Goal: Transaction & Acquisition: Purchase product/service

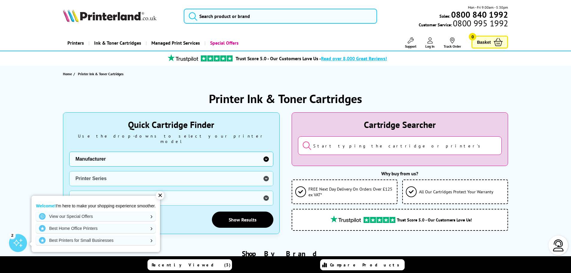
click at [158, 154] on select "Manufacturer Brother Canon Dell Dymo Epson HP Kodak Konica Minolta Kyocera Lexm…" at bounding box center [171, 159] width 204 height 15
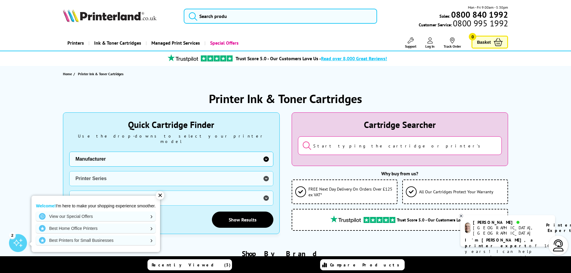
select select "1571"
click at [69, 152] on select "Manufacturer Brother Canon Dell Dymo Epson HP Kodak Konica Minolta Kyocera Lexm…" at bounding box center [171, 159] width 204 height 15
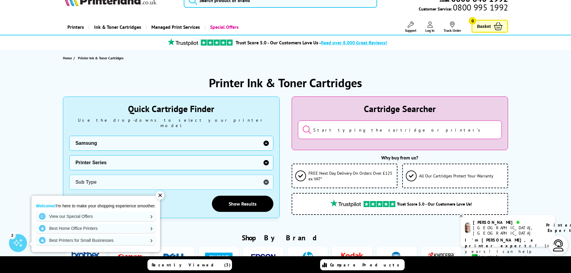
scroll to position [30, 0]
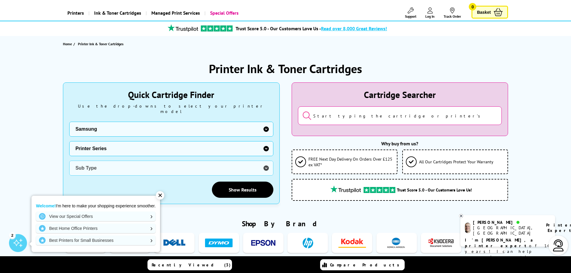
click at [157, 196] on div "✕" at bounding box center [160, 195] width 8 height 8
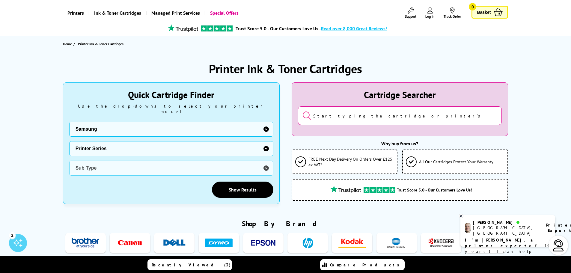
click at [140, 141] on select "Printer Series CLP Series CLX Series ML Series MultiXpress Series ProXpress Ser…" at bounding box center [171, 148] width 204 height 15
click at [69, 141] on select "Printer Series CLP Series CLX Series ML Series MultiXpress Series ProXpress Ser…" at bounding box center [171, 148] width 204 height 15
click at [116, 163] on select "Sub Type Samsung ML-1010 Samsung ML-1020 Samsung ML-1200 Samsung ML-1210 Samsun…" at bounding box center [171, 168] width 204 height 15
click at [266, 163] on select "Sub Type Samsung ML-1010 Samsung ML-1020 Samsung ML-1200 Samsung ML-1210 Samsun…" at bounding box center [171, 168] width 204 height 15
click at [159, 165] on select "Sub Type Samsung ML-1010 Samsung ML-1020 Samsung ML-1200 Samsung ML-1210 Samsun…" at bounding box center [171, 168] width 204 height 15
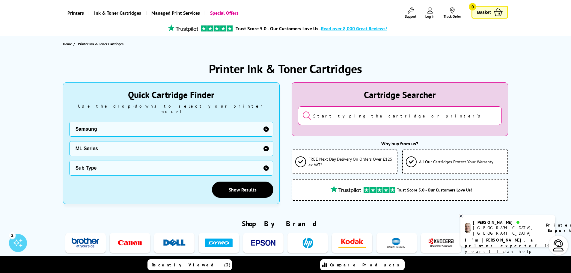
click at [159, 165] on select "Sub Type Samsung ML-1010 Samsung ML-1020 Samsung ML-1200 Samsung ML-1210 Samsun…" at bounding box center [171, 168] width 204 height 15
click at [153, 142] on select "Printer Series CLP Series CLX Series ML Series MultiXpress Series ProXpress Ser…" at bounding box center [171, 148] width 204 height 15
click at [69, 141] on select "Printer Series CLP Series CLX Series ML Series MultiXpress Series ProXpress Ser…" at bounding box center [171, 148] width 204 height 15
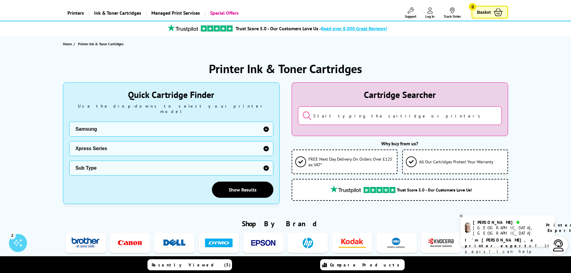
click at [114, 165] on select "Sub Type Samsung Xpress C1810 Samsung Xpress C1860 Samsung Xpress C410 Samsung …" at bounding box center [171, 168] width 204 height 15
click at [142, 164] on select "Sub Type Samsung Xpress C1810 Samsung Xpress C1860 Samsung Xpress C410 Samsung …" at bounding box center [171, 168] width 204 height 15
click at [117, 141] on select "Printer Series CLP Series CLX Series ML Series MultiXpress Series ProXpress Ser…" at bounding box center [171, 148] width 204 height 15
select select "33352"
click at [69, 141] on select "Printer Series CLP Series CLX Series ML Series MultiXpress Series ProXpress Ser…" at bounding box center [171, 148] width 204 height 15
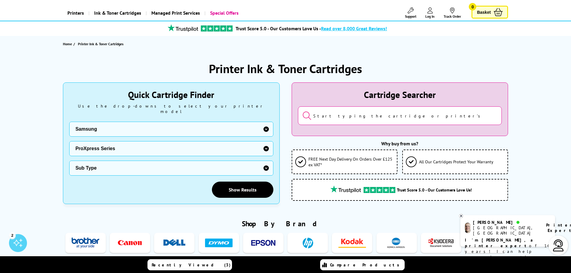
click at [112, 165] on select "Sub Type Samsung ProXpress C2620 Samsung ProXpress C2670 Samsung ProXpress C301…" at bounding box center [171, 168] width 204 height 15
select select "31556"
click at [69, 161] on select "Sub Type Samsung ProXpress C2620 Samsung ProXpress C2670 Samsung ProXpress C301…" at bounding box center [171, 168] width 204 height 15
click at [251, 182] on link "Show Results" at bounding box center [242, 190] width 61 height 16
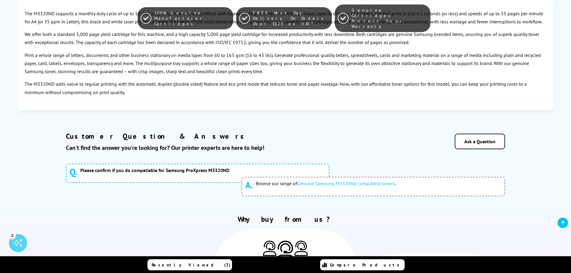
scroll to position [659, 0]
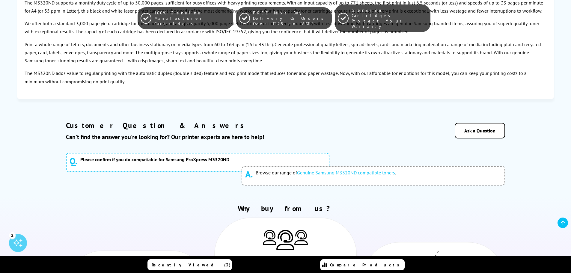
click at [354, 170] on link "Genuine Samsung M3320ND compatible toners" at bounding box center [346, 173] width 98 height 6
